Goal: Task Accomplishment & Management: Use online tool/utility

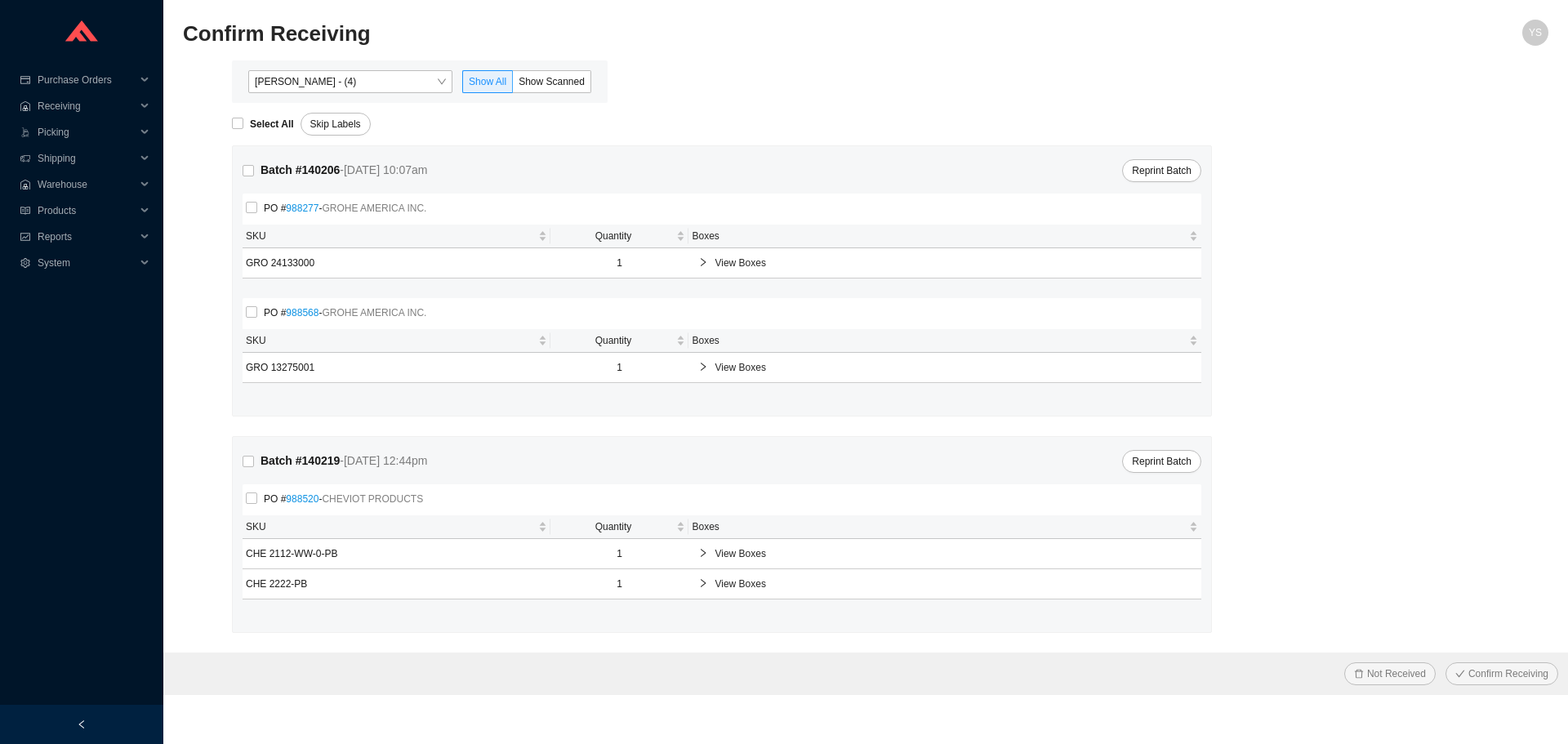
click at [302, 92] on span "[PERSON_NAME] - (4)" at bounding box center [351, 81] width 191 height 21
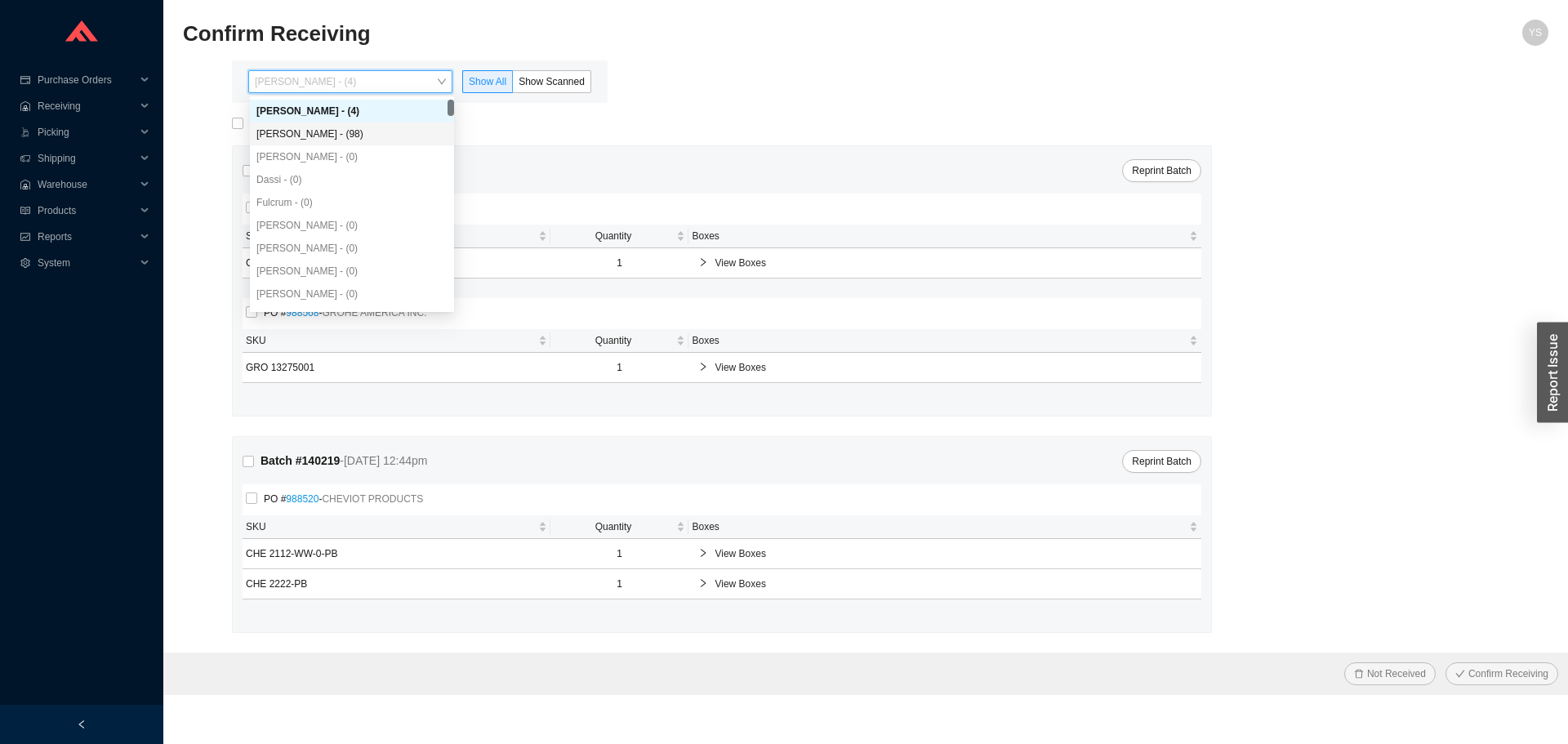
click at [339, 132] on div "[PERSON_NAME] - (98)" at bounding box center [352, 133] width 191 height 15
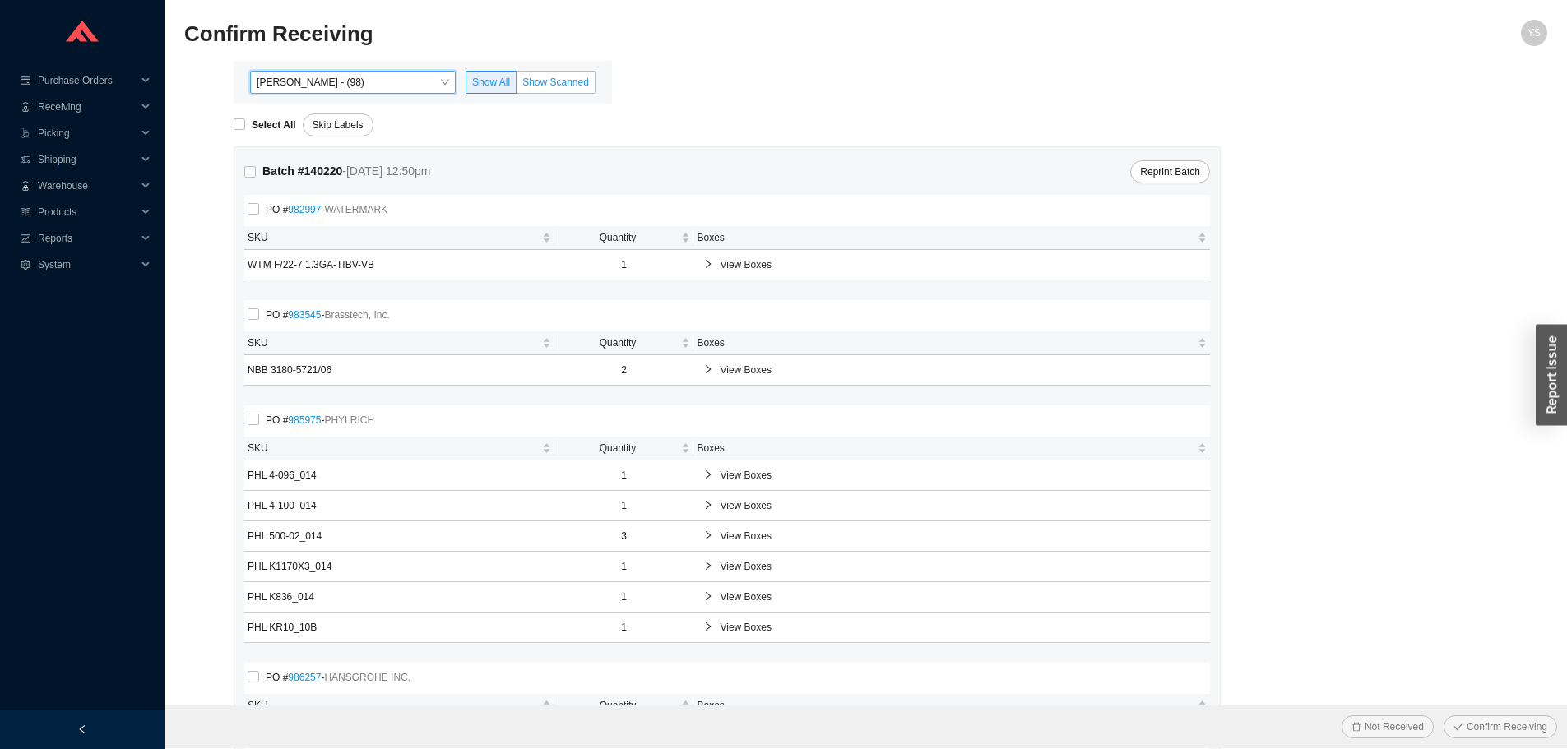
click at [576, 87] on span "Show Scanned" at bounding box center [555, 82] width 67 height 12
click at [517, 86] on input "Show Scanned" at bounding box center [517, 86] width 0 height 0
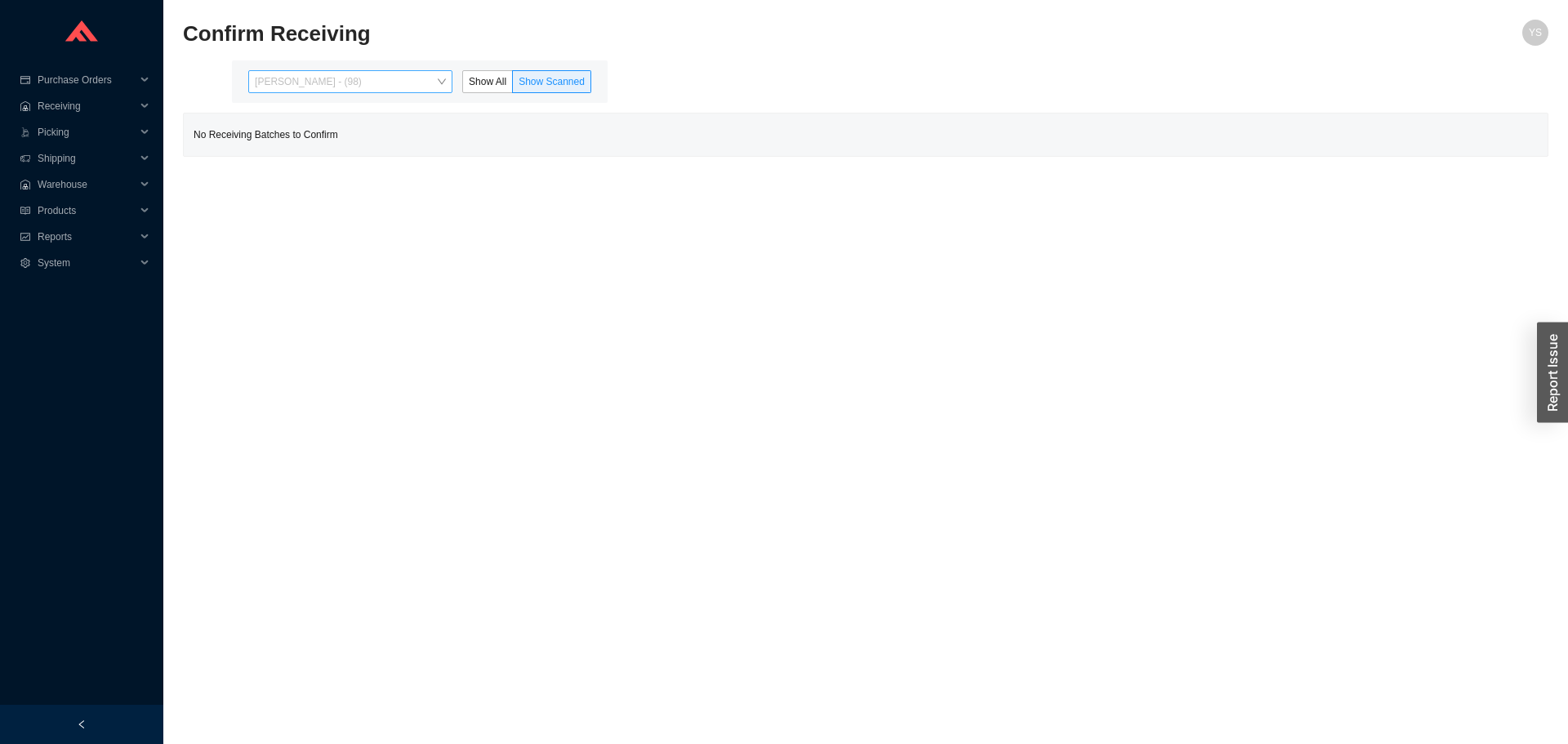
click at [298, 88] on span "[PERSON_NAME] - (98)" at bounding box center [351, 81] width 191 height 21
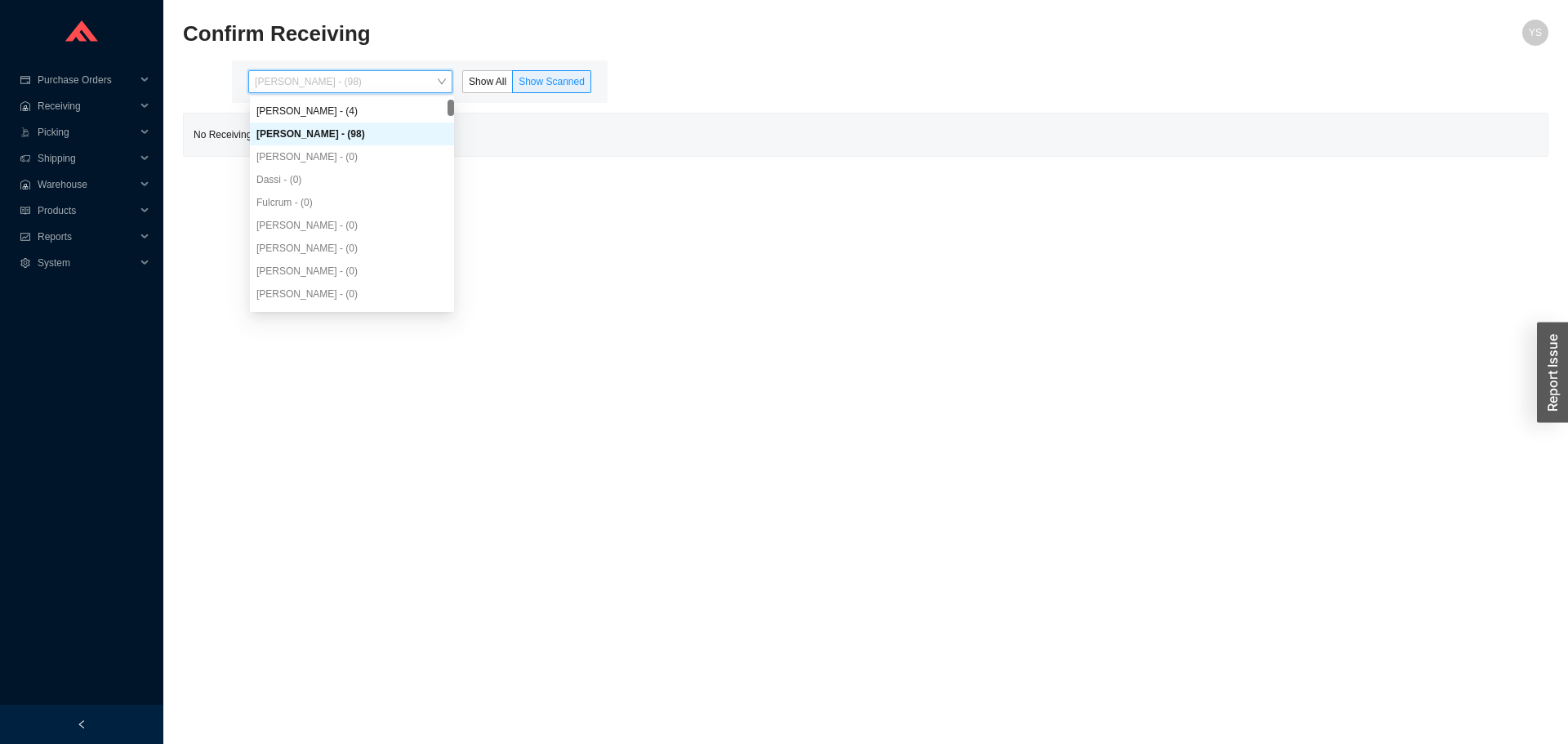
click at [302, 122] on div "[PERSON_NAME] - (98)" at bounding box center [353, 133] width 205 height 23
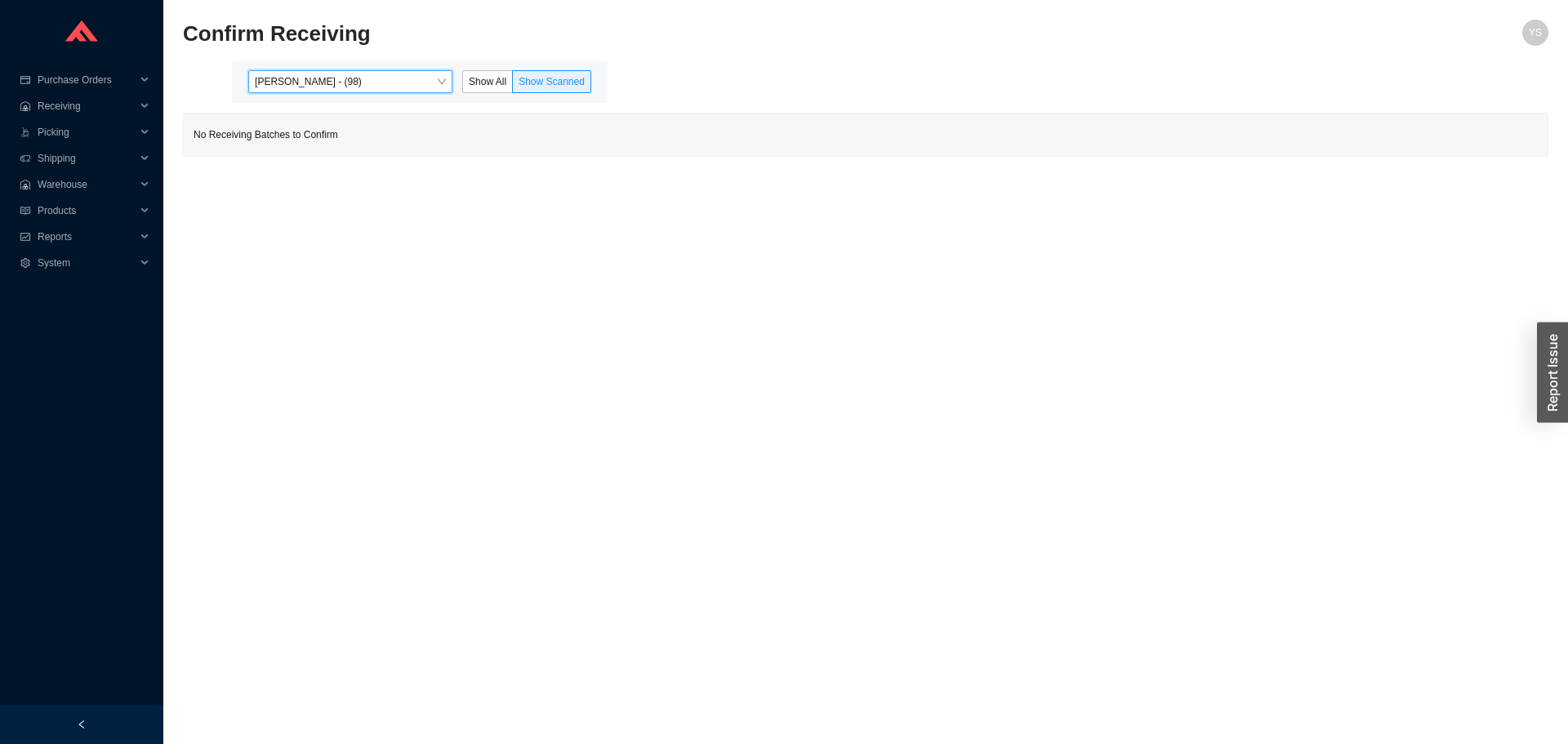
click at [311, 104] on main "Angel Negron - (98) Angel Negron - (98) Show All Show Scanned No Receiving Batc…" at bounding box center [865, 108] width 1365 height 96
click at [319, 87] on span "Angel Negron - (98)" at bounding box center [351, 81] width 191 height 21
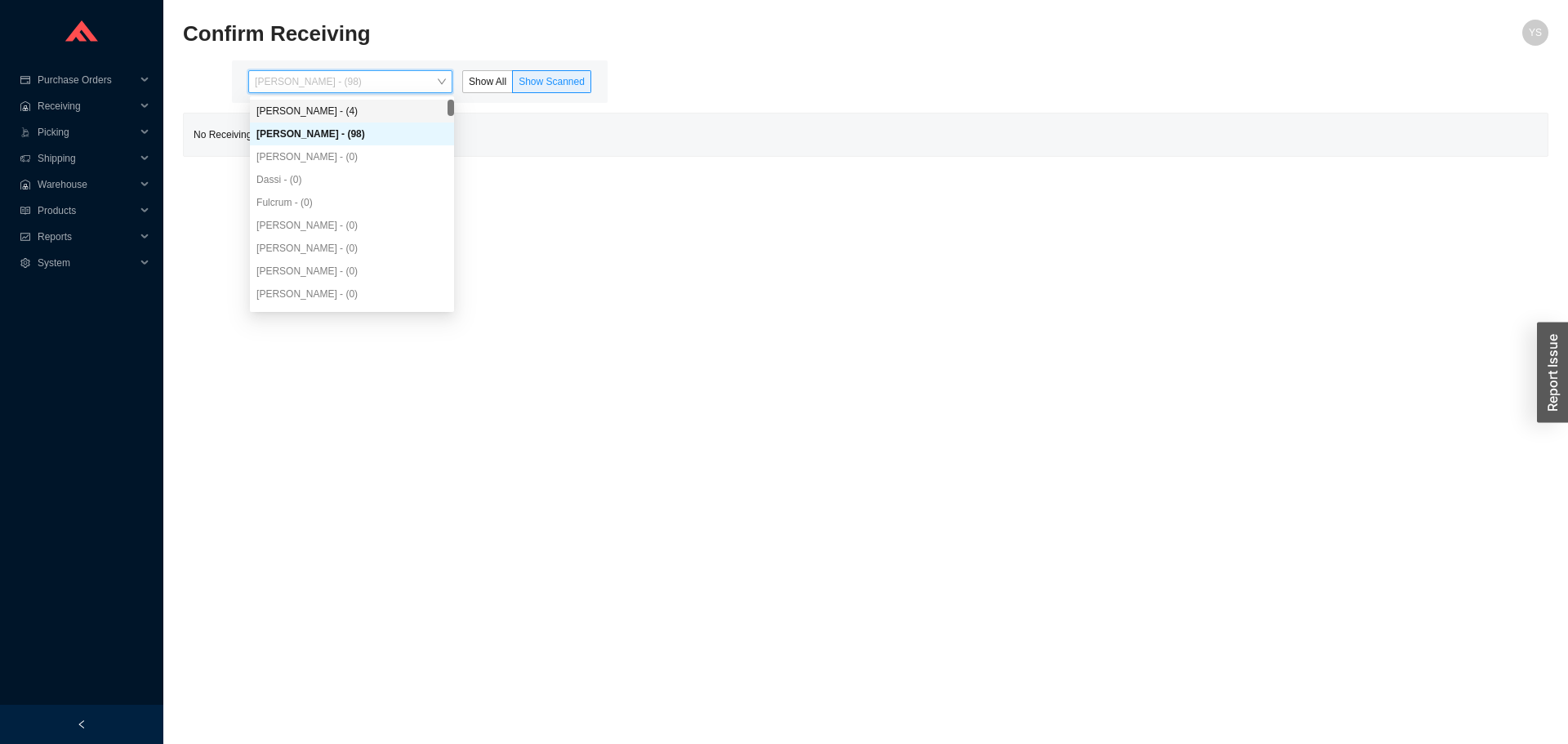
click at [318, 108] on div "Yossi Siff - (4)" at bounding box center [352, 110] width 191 height 15
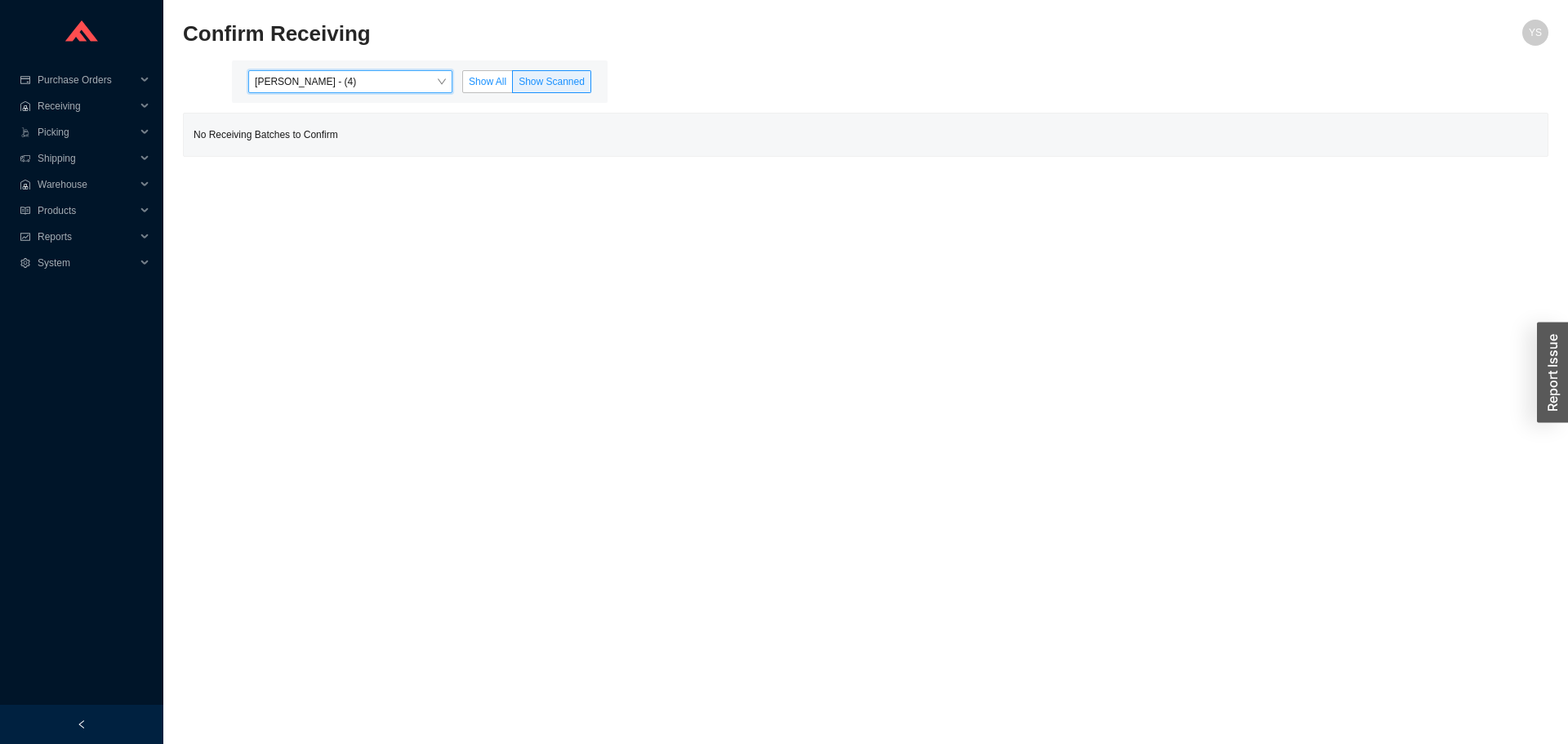
click at [467, 81] on label "Show All" at bounding box center [488, 81] width 51 height 23
click at [463, 85] on input "Show All" at bounding box center [463, 85] width 0 height 0
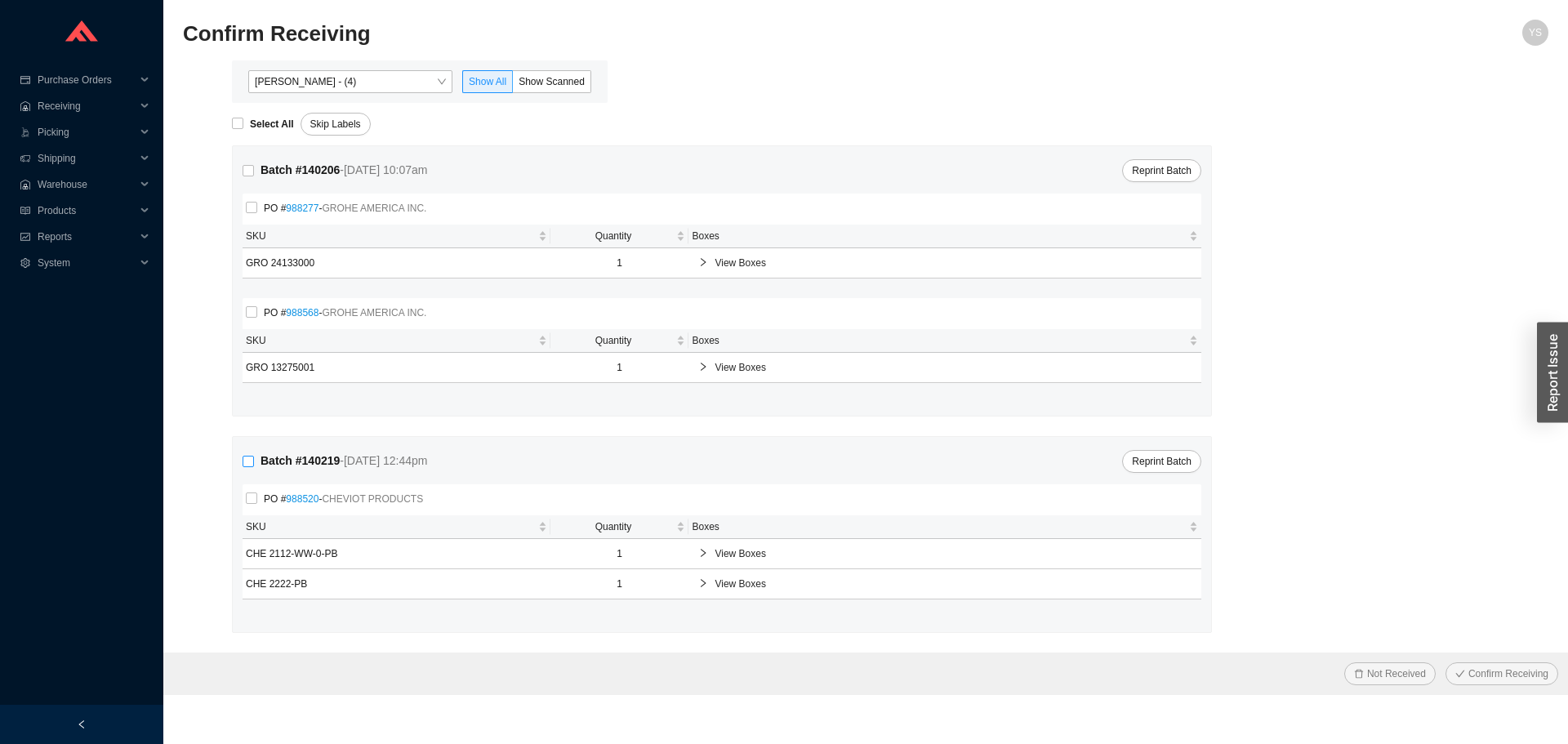
click at [246, 467] on input "Batch # 140219 - 9/30/25 12:44pm" at bounding box center [248, 462] width 12 height 12
checkbox input "true"
click at [1459, 665] on button "Confirm Receiving" at bounding box center [1502, 673] width 113 height 23
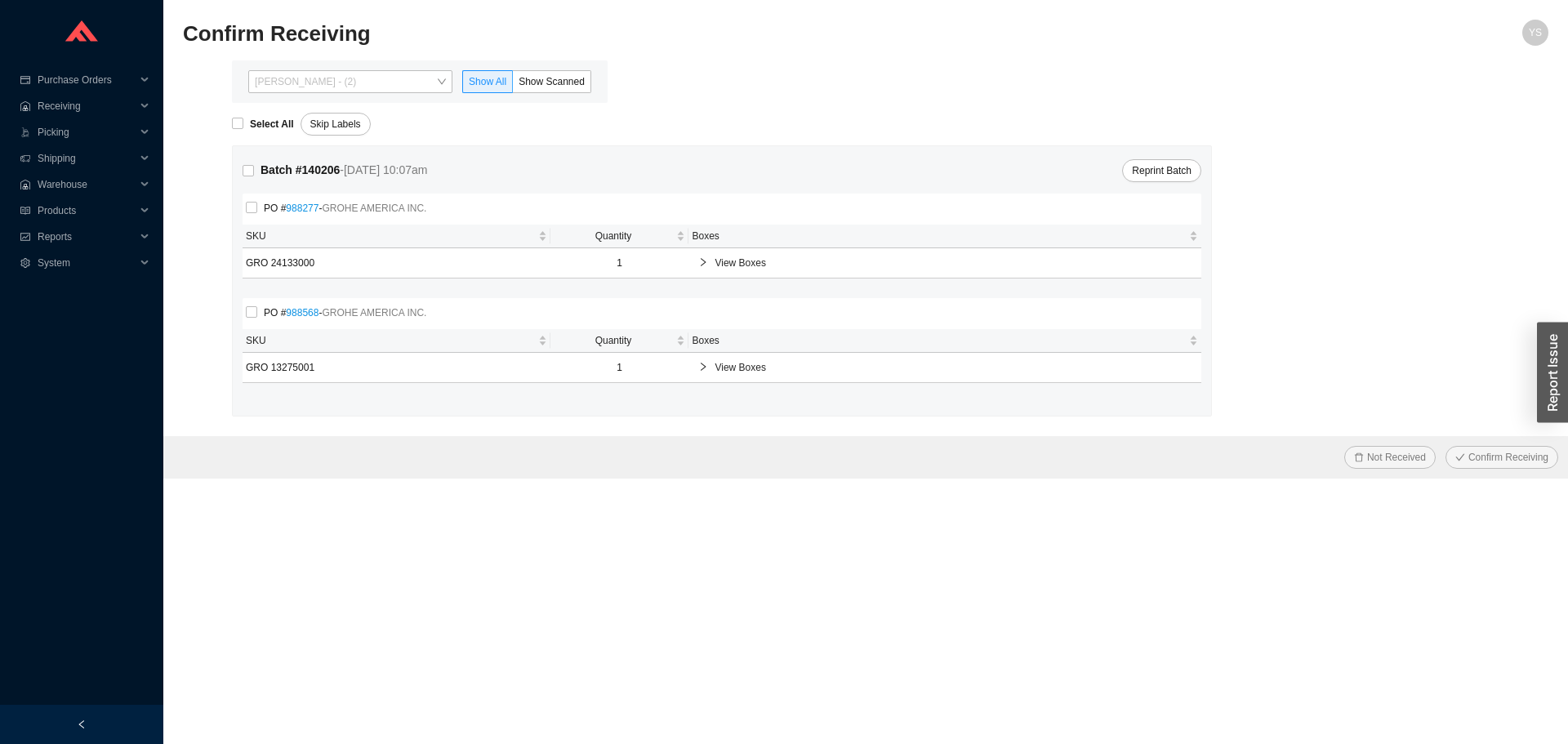
drag, startPoint x: 324, startPoint y: 86, endPoint x: 329, endPoint y: 108, distance: 22.6
click at [327, 97] on body "Purchase Orders .warehouse_svg__a{fill:none;stroke:currentColor;stroke-linecap:…" at bounding box center [784, 372] width 1568 height 744
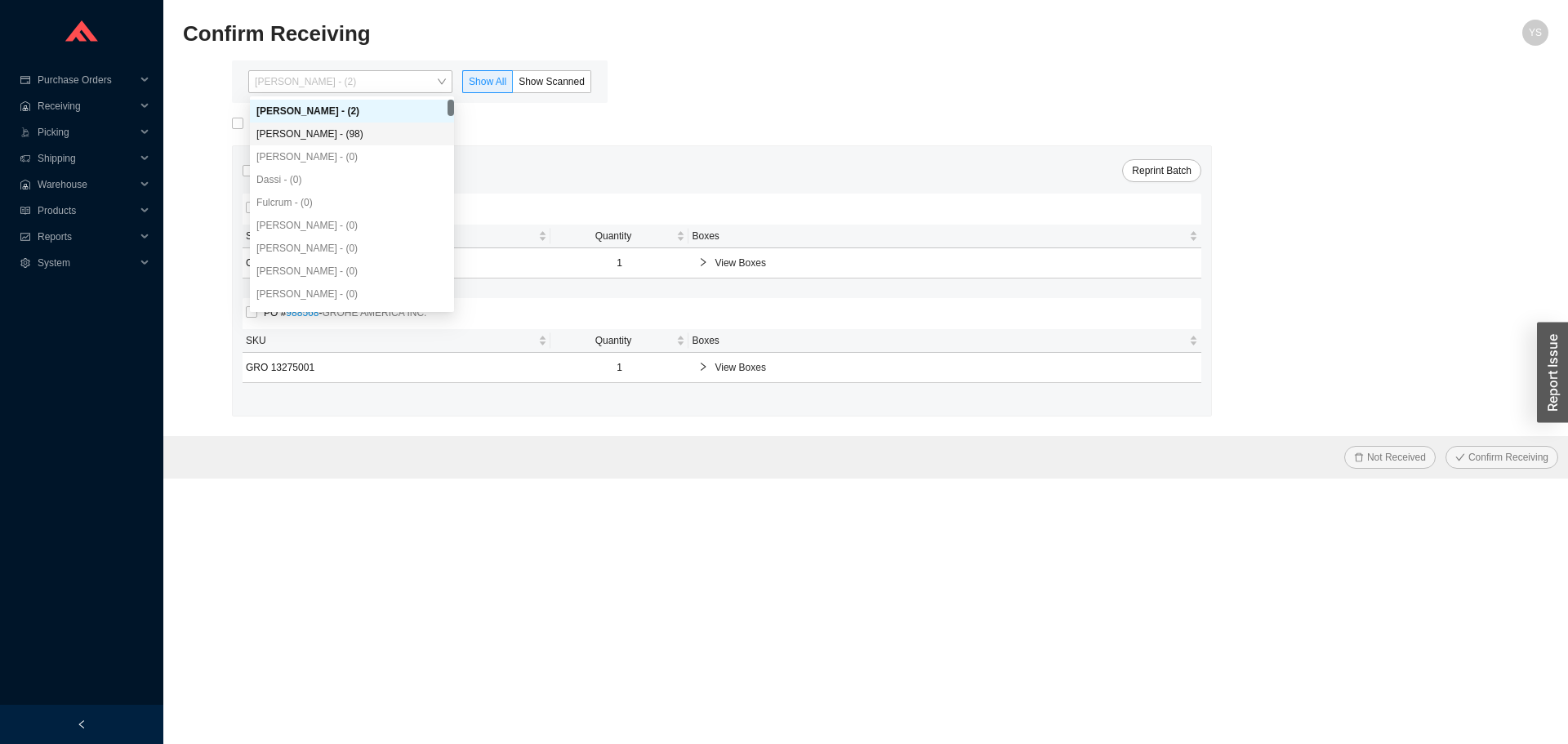
click at [330, 137] on div "[PERSON_NAME] - (98)" at bounding box center [352, 133] width 191 height 15
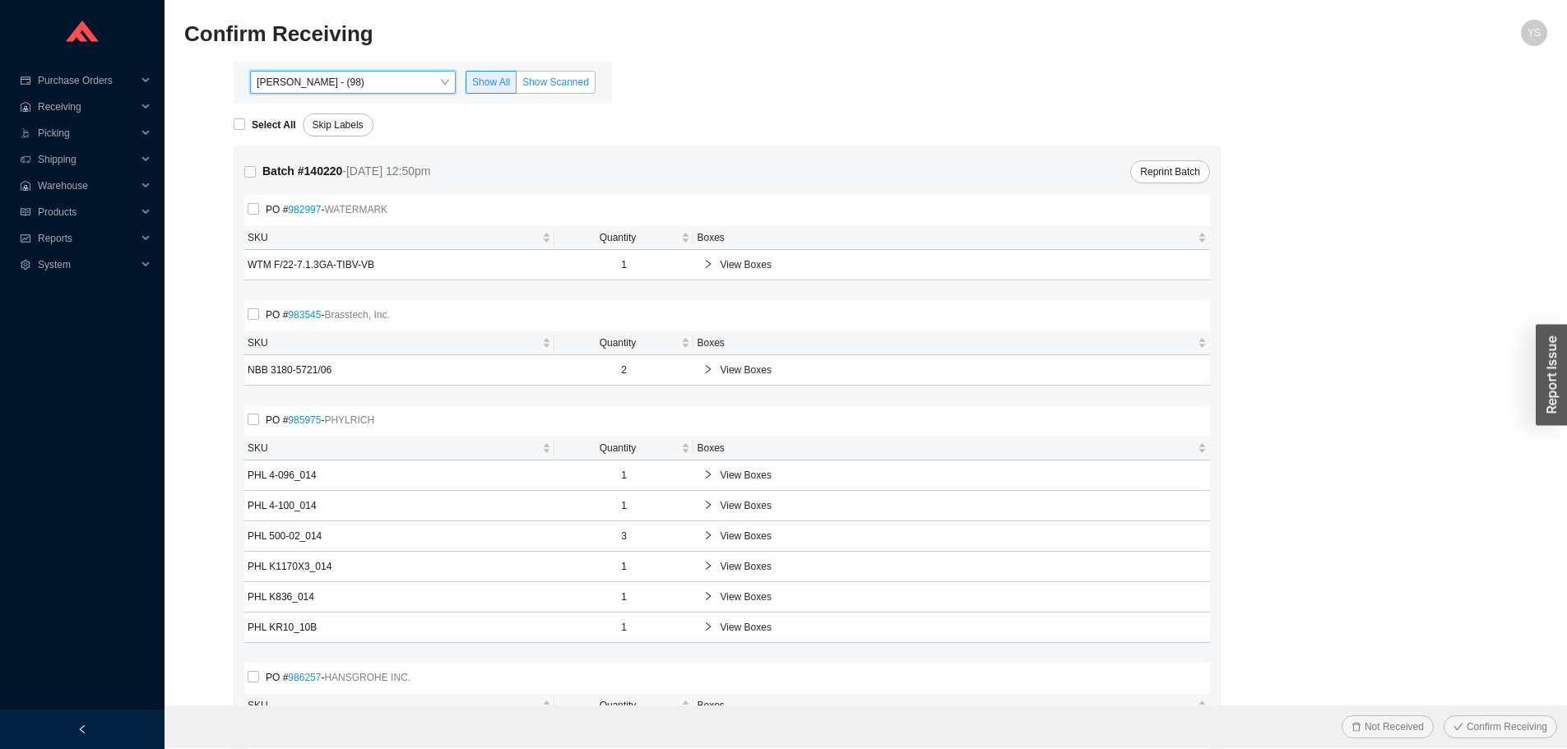
click at [540, 81] on span "Show Scanned" at bounding box center [555, 82] width 67 height 12
click at [517, 86] on input "Show Scanned" at bounding box center [517, 86] width 0 height 0
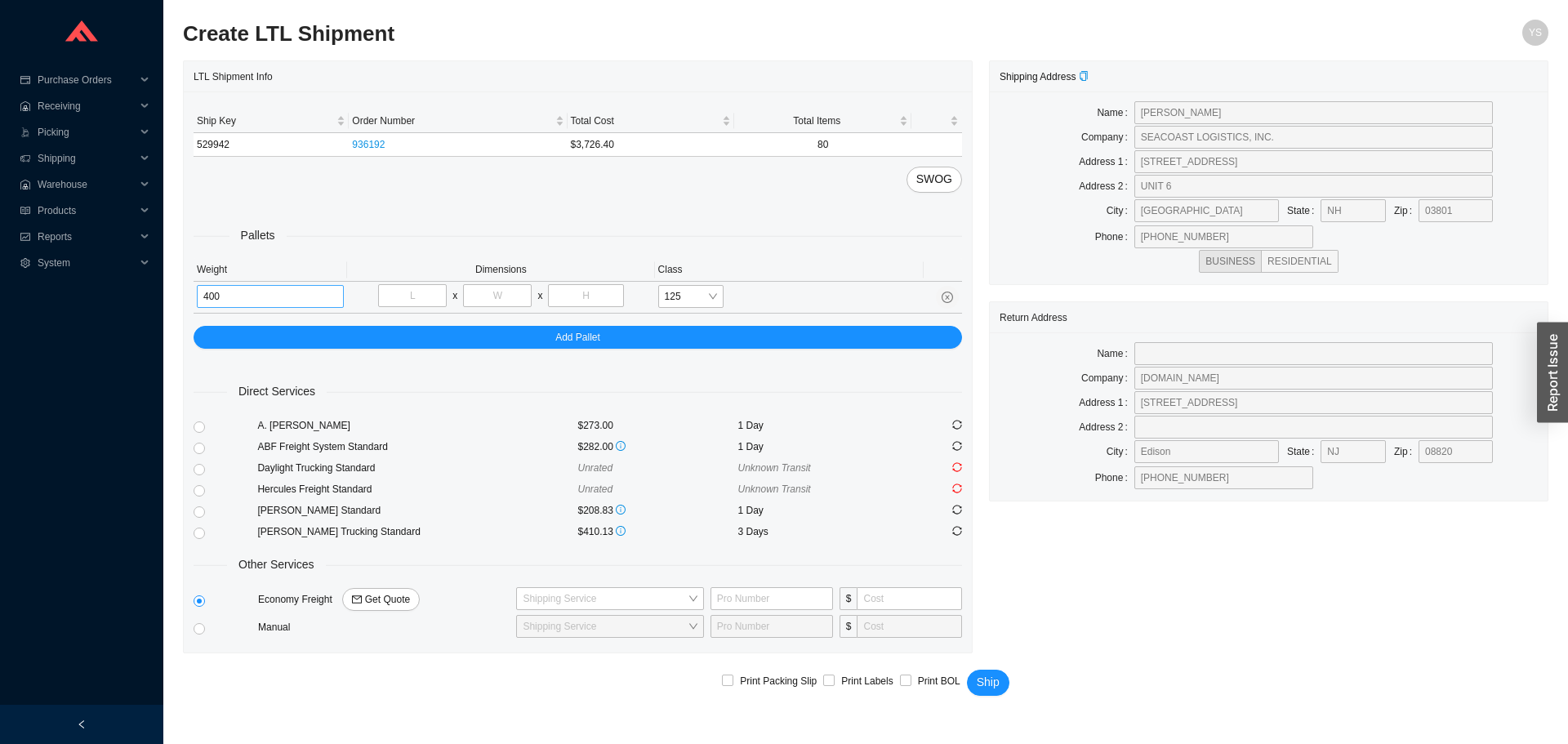
type input "400"
